Goal: Information Seeking & Learning: Learn about a topic

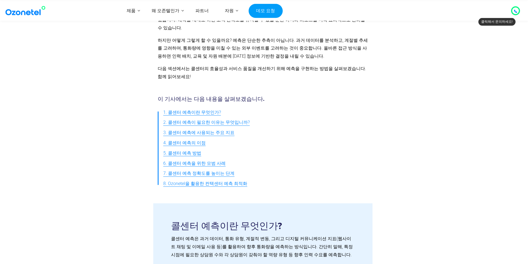
scroll to position [138, 0]
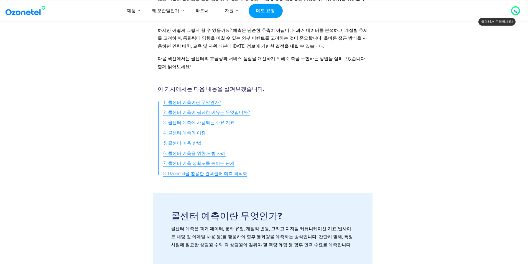
click at [222, 120] on font "3. 콜센터 예측에 사용되는 주요 지표" at bounding box center [198, 122] width 71 height 5
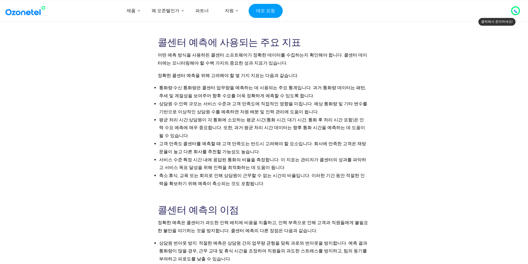
scroll to position [565, 0]
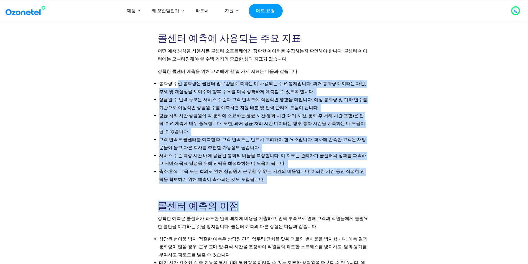
drag, startPoint x: 174, startPoint y: 77, endPoint x: 233, endPoint y: 162, distance: 103.0
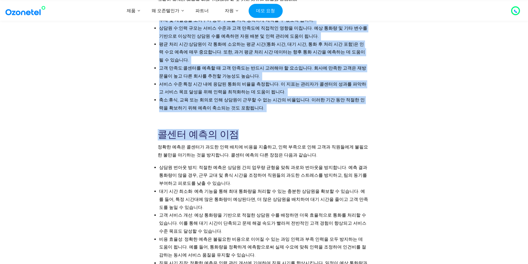
scroll to position [648, 0]
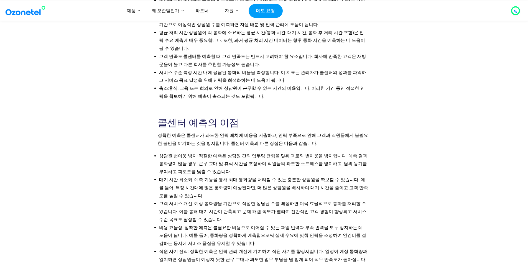
click at [251, 152] on li "상담원 번아웃 방지: 적절한 예측은 상담원 간의 업무량 균형을 맞춰 과로와 번아웃을 방지합니다. 예측 결과 통화량이 많을 경우, 근무 교대 및…" at bounding box center [263, 164] width 209 height 24
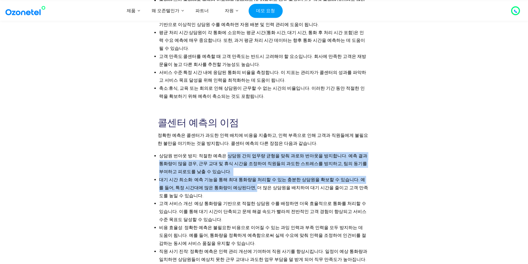
drag, startPoint x: 223, startPoint y: 141, endPoint x: 235, endPoint y: 172, distance: 32.9
click at [235, 172] on ul "상담원 번아웃 방지: 적절한 예측은 상담원 간의 업무량 균형을 맞춰 과로와 번아웃을 방지합니다. 예측 결과 통화량이 많을 경우, 근무 교대 및…" at bounding box center [263, 208] width 210 height 112
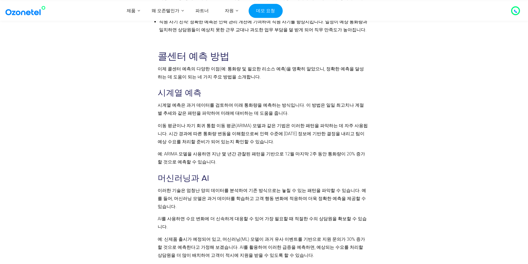
scroll to position [952, 0]
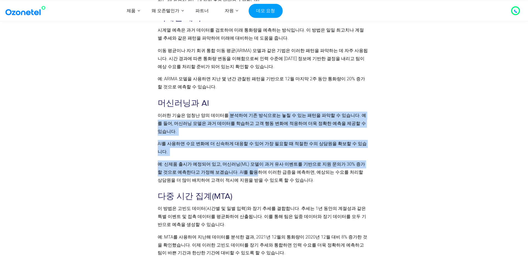
drag, startPoint x: 223, startPoint y: 102, endPoint x: 238, endPoint y: 140, distance: 41.1
click at [238, 140] on div "콜센터 예측 방법 이제 콜센터 예측의 다양한 이점(예: 통화량 및 필요한 리소스 예측)을 명확히 알았으니, 정확한 예측을 달성하는 데 도움이 …" at bounding box center [263, 256] width 210 height 561
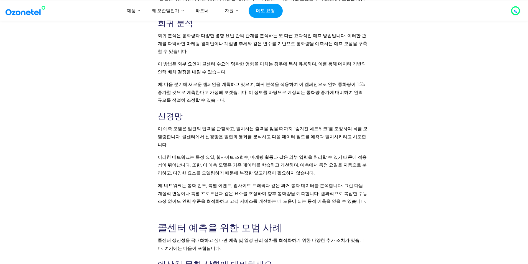
scroll to position [1285, 0]
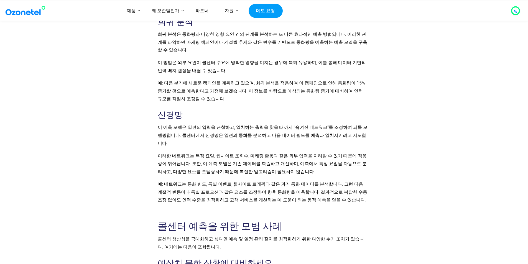
click at [241, 180] on p "예: 네트워크는 통화 빈도, 특별 이벤트, 웹사이트 트래픽과 같은 과거 통화 데이터를 분석합니다. 그런 다음 계절적 변동이나 특별 프로모션과 …" at bounding box center [263, 192] width 210 height 24
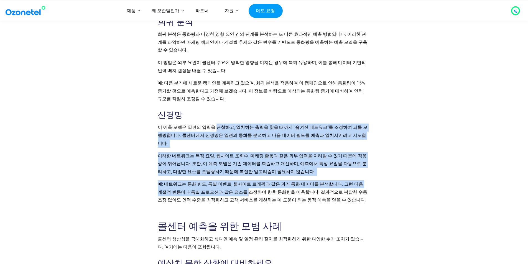
drag, startPoint x: 213, startPoint y: 81, endPoint x: 225, endPoint y: 140, distance: 60.3
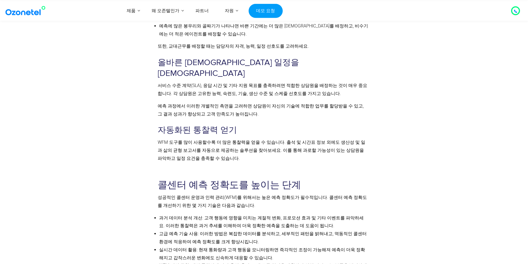
scroll to position [1617, 0]
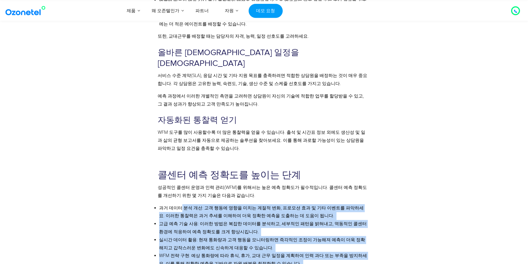
drag, startPoint x: 180, startPoint y: 143, endPoint x: 248, endPoint y: 209, distance: 93.8
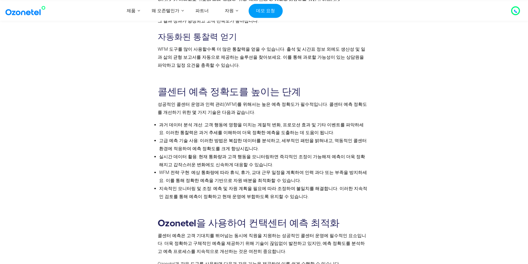
click at [277, 232] on p "콜센터 예측은 고객 기대치를 뛰어넘는 동시에 직원을 지원하는 성공적인 콜센터 운영에 필수적인 요소입니다. 더욱 정확하고 구체적인 예측을 제공하…" at bounding box center [263, 244] width 210 height 24
click at [240, 233] on font "콜센터 예측은 고객 기대치를 뛰어넘는 동시에 직원을 지원하는 성공적인 콜센터 운영에 필수적인 요소입니다. 더욱 정확하고 구체적인 예측을 제공하…" at bounding box center [262, 243] width 208 height 21
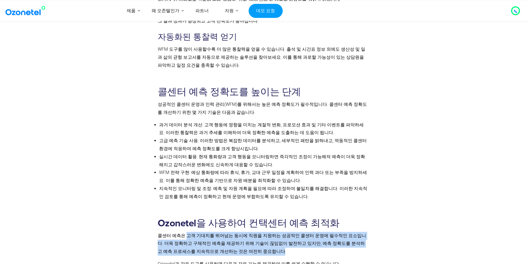
drag, startPoint x: 184, startPoint y: 169, endPoint x: 243, endPoint y: 182, distance: 60.8
click at [243, 232] on p "콜센터 예측은 고객 기대치를 뛰어넘는 동시에 직원을 지원하는 성공적인 콜센터 운영에 필수적인 요소입니다. 더욱 정확하고 구체적인 예측을 제공하…" at bounding box center [263, 244] width 210 height 24
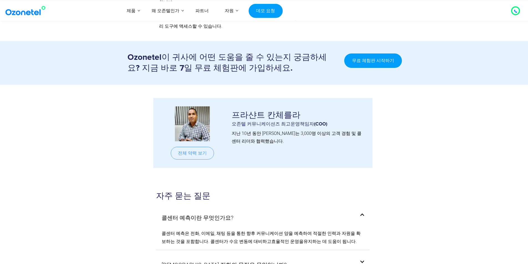
scroll to position [2032, 0]
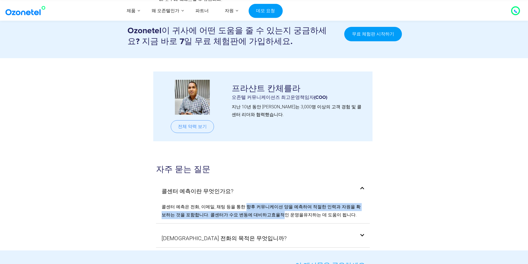
drag, startPoint x: 241, startPoint y: 125, endPoint x: 260, endPoint y: 135, distance: 21.2
click at [259, 204] on span "콜센터 예측은 전화, 이메일, 채팅 등을 통한 향후 커뮤니케이션 양을 예측하여 적절한 인력과 자원을 확보하는 것을 포함합니다. 콜센터가 수요 …" at bounding box center [260, 210] width 199 height 13
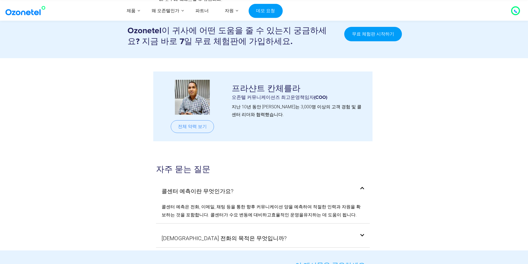
click at [270, 229] on div "[DEMOGRAPHIC_DATA] 전화의 목적은 무엇입니까?" at bounding box center [263, 238] width 214 height 18
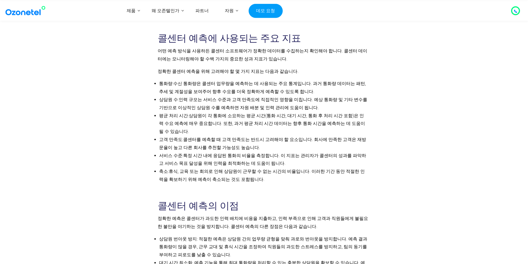
scroll to position [537, 0]
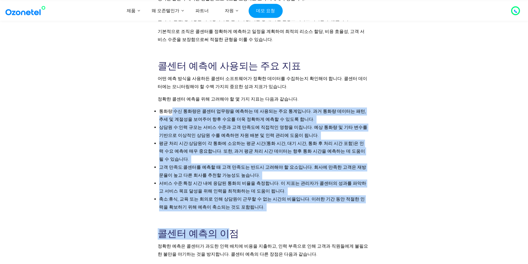
drag, startPoint x: 171, startPoint y: 104, endPoint x: 225, endPoint y: 190, distance: 101.4
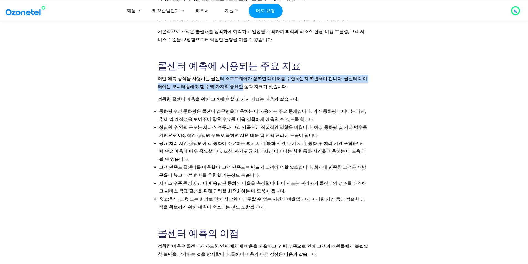
drag, startPoint x: 214, startPoint y: 74, endPoint x: 221, endPoint y: 81, distance: 10.0
click at [221, 81] on p "어떤 예측 방식을 사용하든 콜센터 소프트웨어가 정확한 데이터를 수집하는지 확인해야 합니다. 콜센터 데이터에는 모니터링해야 할 수백 가지의 중요…" at bounding box center [263, 83] width 210 height 16
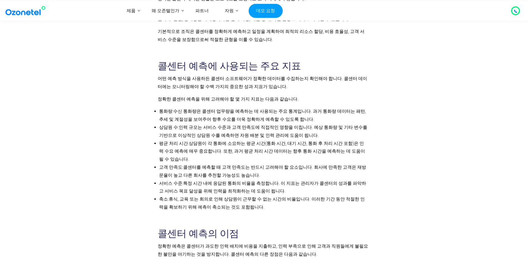
click at [235, 80] on font "어떤 예측 방식을 사용하든 콜센터 소프트웨어가 정확한 데이터를 수집하는지 확인해야 합니다. 콜센터 데이터에는 모니터링해야 할 수백 가지의 중요…" at bounding box center [262, 82] width 209 height 13
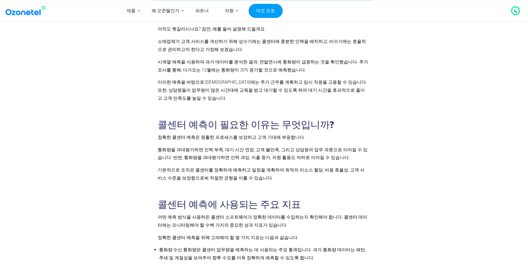
scroll to position [371, 0]
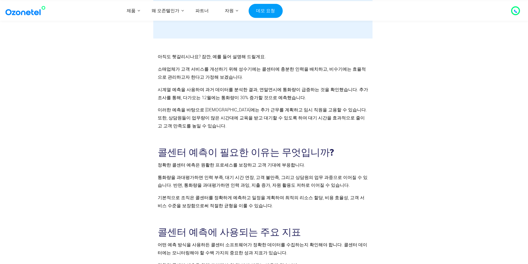
click at [319, 68] on p "소매업체가 고객 서비스를 개선하기 위해 성수기에는 콜센터에 충분한 인력을 배치하고, 비수기에는 효율적으로 관리하고자 한다고 가정해 보겠습니다." at bounding box center [263, 73] width 210 height 16
drag, startPoint x: 317, startPoint y: 63, endPoint x: 319, endPoint y: 61, distance: 3.1
click at [317, 66] on font "소매업체가 고객 서비스를 개선하기 위해 성수기에는 콜센터에 충분한 인력을 배치하고, 비수기에는 효율적으로 관리하고자 한다고 가정해 보겠습니다." at bounding box center [262, 72] width 208 height 13
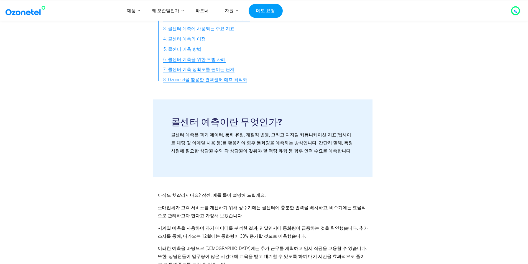
scroll to position [122, 0]
